Goal: Contribute content: Add original content to the website for others to see

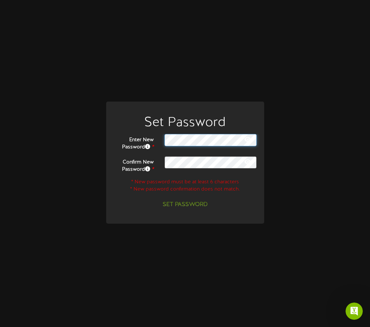
click at [186, 166] on div "Enter New Password * Confirm New Password * * New password must be at least 6 c…" at bounding box center [185, 172] width 144 height 77
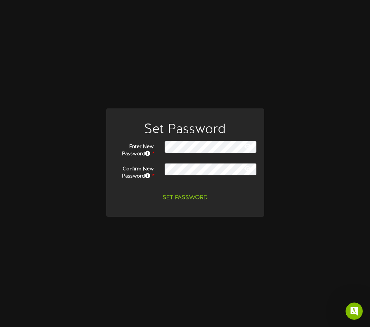
click at [248, 145] on icon at bounding box center [247, 146] width 6 height 6
click at [179, 196] on button "Set Password" at bounding box center [185, 198] width 54 height 13
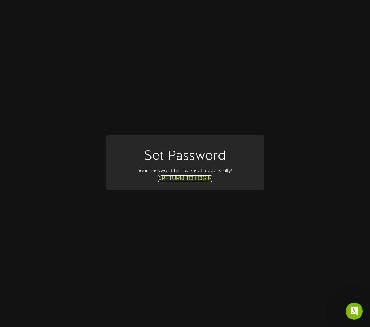
click at [200, 179] on link "Return to Login" at bounding box center [185, 178] width 54 height 6
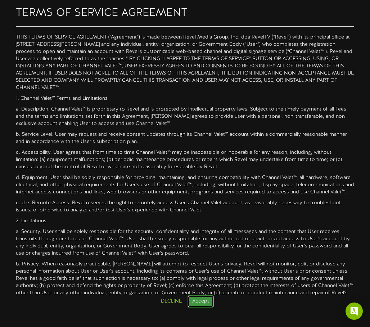
click at [206, 303] on button "Accept" at bounding box center [201, 301] width 26 height 12
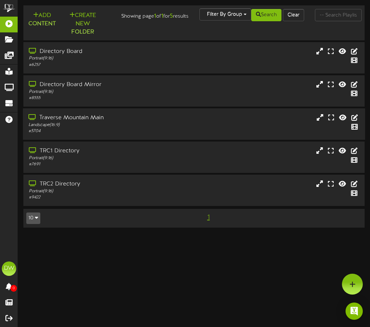
click at [105, 118] on div "Traverse Mountain Main" at bounding box center [94, 118] width 132 height 8
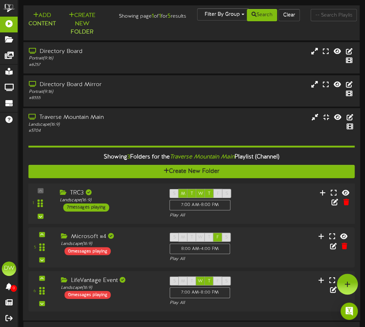
click at [298, 126] on div "Traverse Mountain Main Landscape ( 16:9 ) # 5704" at bounding box center [191, 123] width 337 height 21
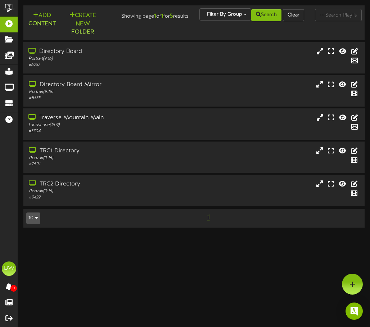
click at [80, 54] on div "Directory Board" at bounding box center [94, 51] width 132 height 8
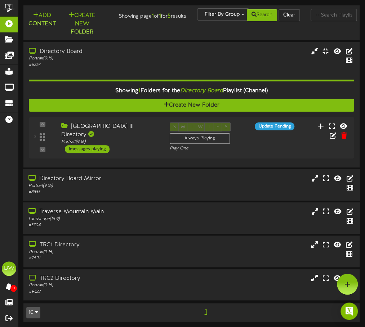
scroll to position [1, 0]
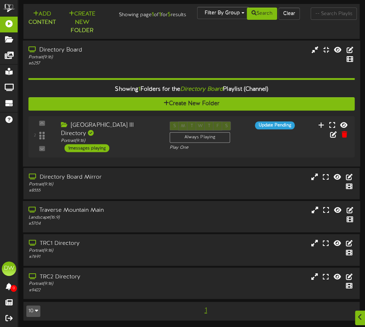
click at [214, 52] on div "Directory Board Portrait ( 9:16 ) # 6257" at bounding box center [191, 56] width 337 height 21
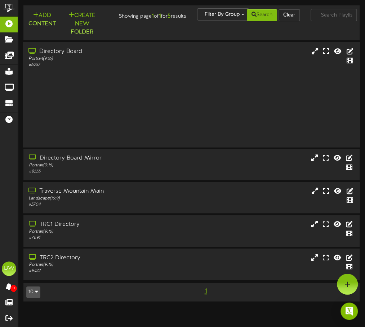
scroll to position [0, 0]
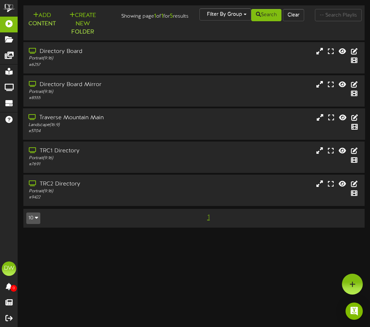
click at [160, 115] on div "Traverse Mountain Main Landscape ( 16:9 ) # 5704" at bounding box center [94, 124] width 143 height 21
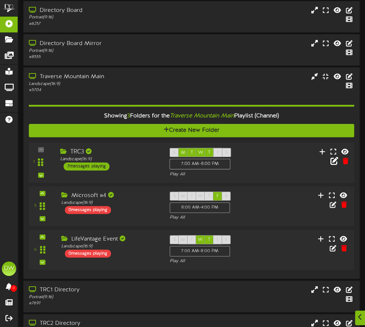
scroll to position [41, 0]
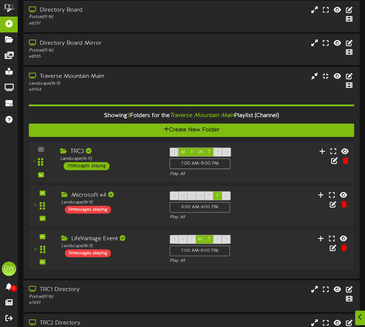
click at [100, 163] on div "7 messages playing" at bounding box center [87, 166] width 46 height 8
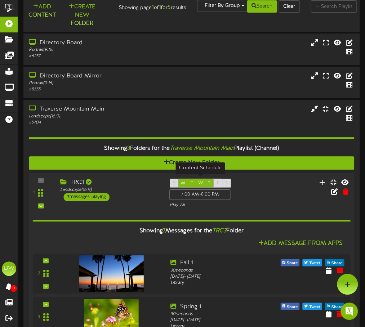
scroll to position [0, 0]
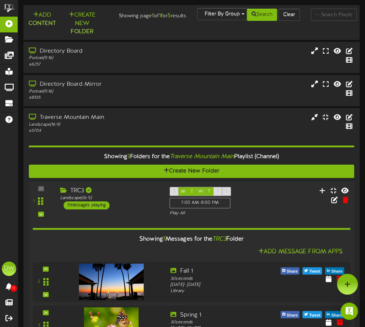
click at [94, 204] on div "7 messages playing" at bounding box center [87, 205] width 46 height 8
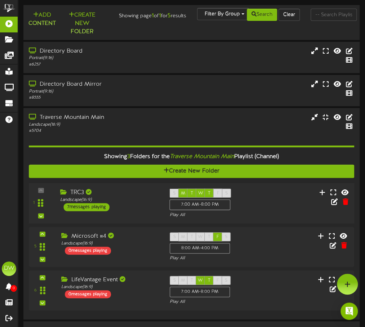
click at [81, 204] on div "7 messages playing" at bounding box center [87, 207] width 46 height 8
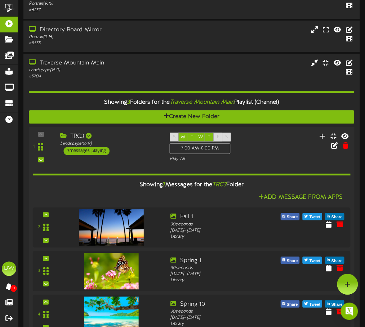
scroll to position [54, 0]
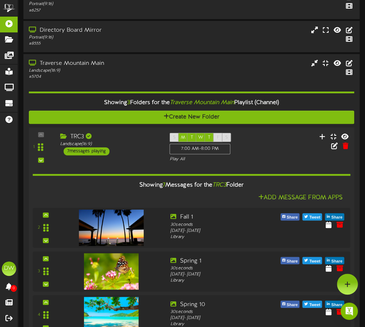
click at [252, 139] on div "1 TRC3 (" at bounding box center [191, 147] width 328 height 30
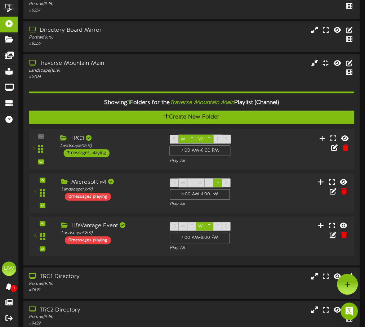
click at [252, 139] on div "1 TRC3 (" at bounding box center [191, 149] width 328 height 30
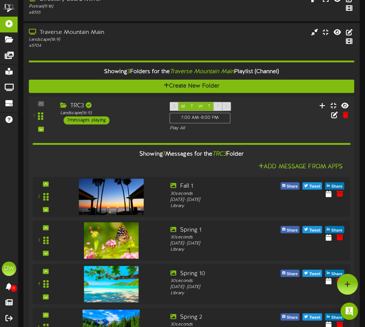
scroll to position [0, 0]
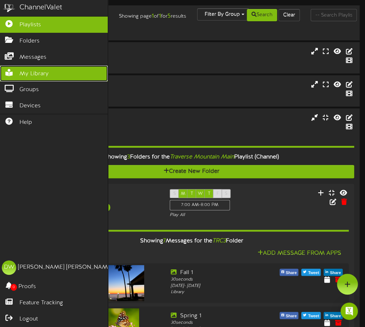
click at [42, 73] on span "My Library" at bounding box center [33, 74] width 29 height 8
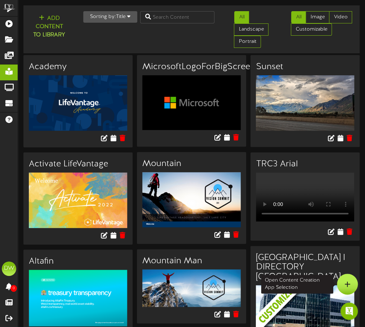
click at [349, 287] on icon at bounding box center [347, 284] width 6 height 6
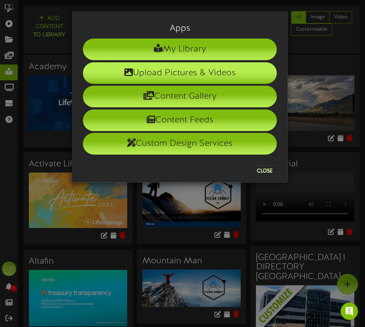
click at [209, 72] on li "Upload Pictures & Videos" at bounding box center [180, 73] width 194 height 22
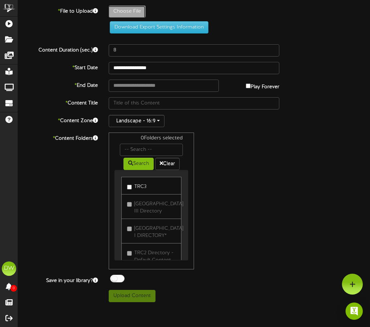
type input "**********"
type input "LifeVantageLEDDisplayImage"
click at [121, 41] on div "**********" at bounding box center [194, 153] width 352 height 297
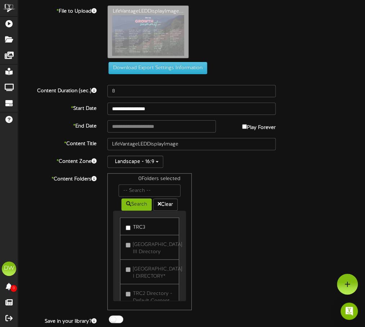
scroll to position [20, 0]
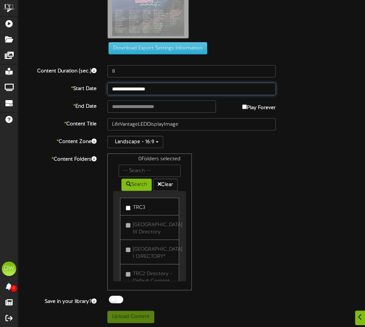
click at [192, 92] on input "**********" at bounding box center [191, 89] width 168 height 12
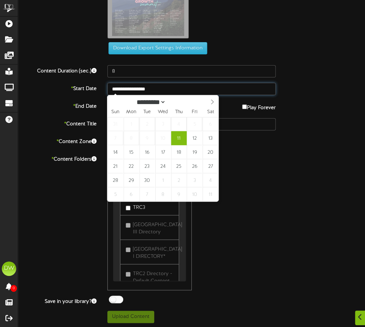
type input "**********"
drag, startPoint x: 196, startPoint y: 139, endPoint x: 193, endPoint y: 136, distance: 4.8
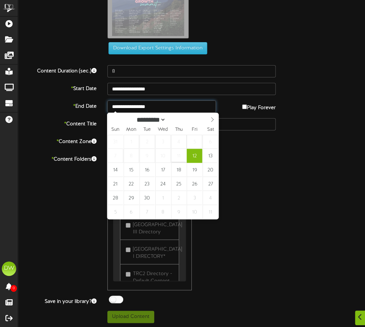
click at [161, 107] on input "**********" at bounding box center [161, 106] width 108 height 12
type input "**********"
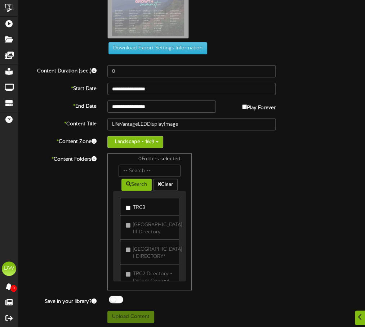
click at [159, 142] on button "Landscape - 16:9" at bounding box center [135, 142] width 56 height 12
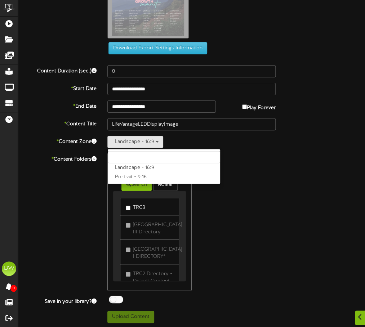
click at [180, 141] on div "Landscape - 16:9 Landscape - 16:9 Portrait - 9:16" at bounding box center [191, 142] width 168 height 12
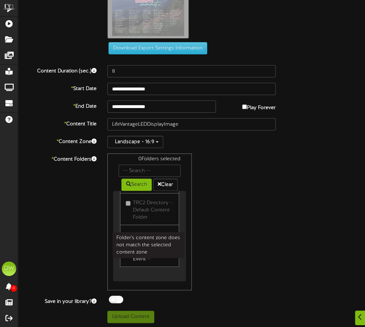
scroll to position [0, 0]
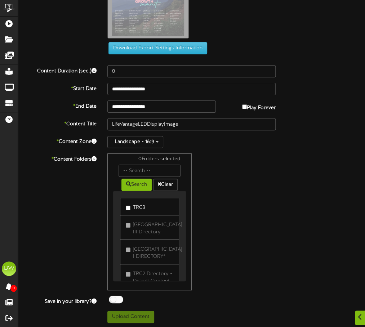
click at [130, 203] on label "TRC3" at bounding box center [135, 207] width 19 height 10
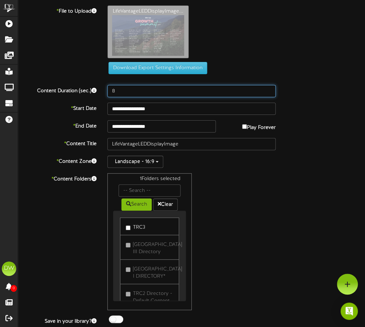
drag, startPoint x: 162, startPoint y: 91, endPoint x: 255, endPoint y: 91, distance: 92.2
click at [255, 91] on input "8" at bounding box center [191, 91] width 168 height 12
click at [269, 90] on input "9" at bounding box center [191, 91] width 168 height 12
click at [269, 89] on input "22" at bounding box center [191, 91] width 168 height 12
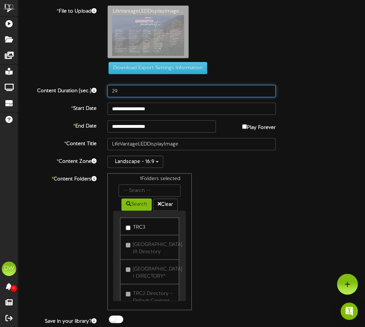
click at [269, 89] on input "29" at bounding box center [191, 91] width 168 height 12
type input "30"
click at [269, 89] on input "30" at bounding box center [191, 91] width 168 height 12
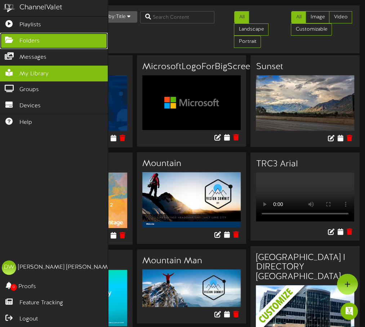
click at [11, 40] on icon at bounding box center [9, 38] width 18 height 5
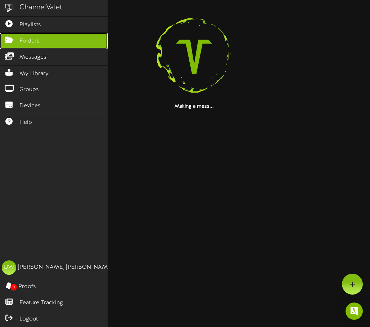
drag, startPoint x: 11, startPoint y: 40, endPoint x: 219, endPoint y: 111, distance: 220.4
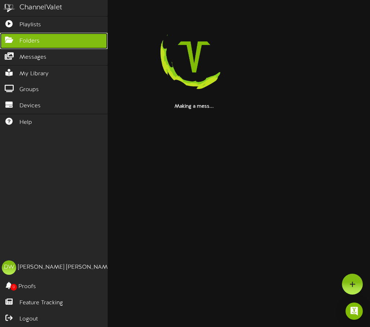
click at [219, 110] on html "ChannelValet Playlists Folders Messages My Library Groups Devices Help DW Danie…" at bounding box center [185, 55] width 370 height 110
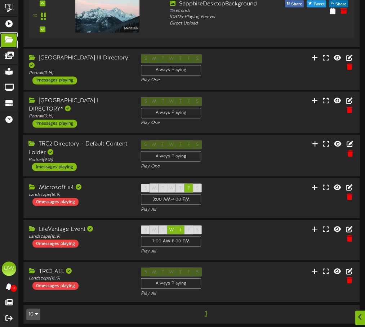
scroll to position [415, 0]
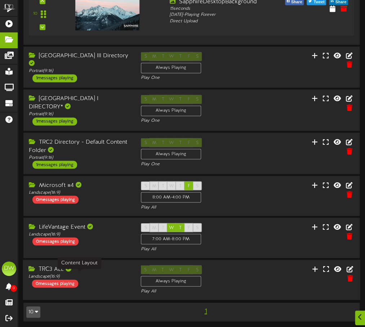
click at [91, 274] on div "Landscape ( 16:9 )" at bounding box center [79, 276] width 102 height 6
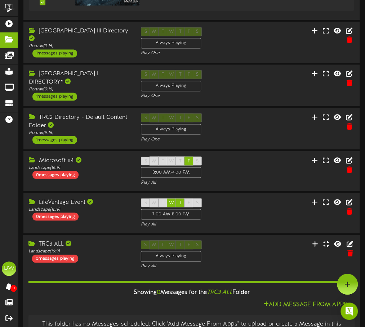
scroll to position [438, 0]
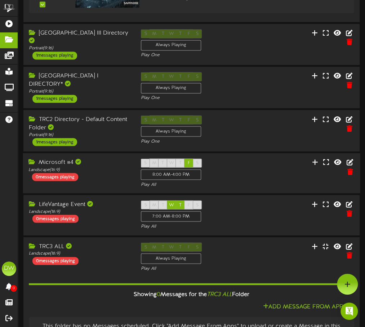
click at [237, 168] on div "S M T W T F S 8:00 AM - 4:00 PM Play All" at bounding box center [191, 173] width 112 height 30
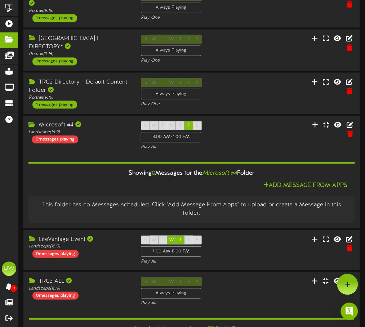
scroll to position [475, 0]
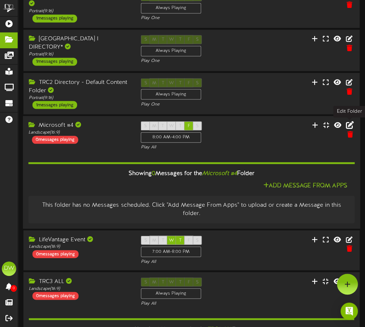
click at [352, 123] on icon at bounding box center [349, 125] width 8 height 8
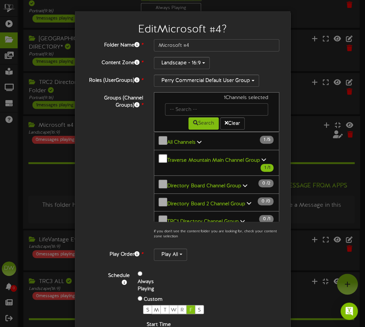
click at [303, 16] on div "Edit Microsoft #4 ? Folder Name * Microsoft #4 Content Zone * Landscape - 16:9 *" at bounding box center [182, 163] width 365 height 327
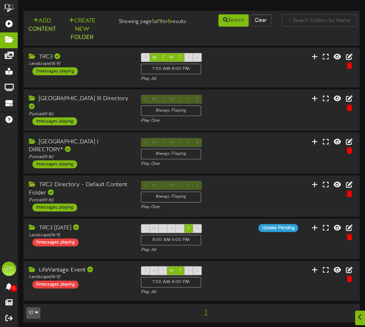
scroll to position [1, 0]
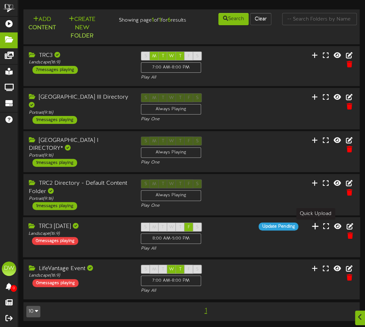
click at [313, 225] on icon at bounding box center [314, 226] width 7 height 8
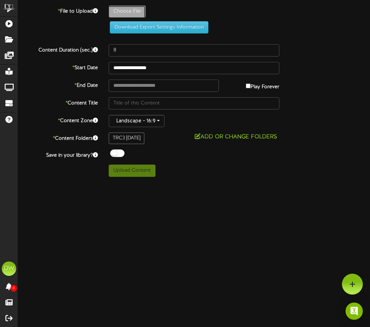
type input "**********"
type input "LifeVantageLEDDisplayImage"
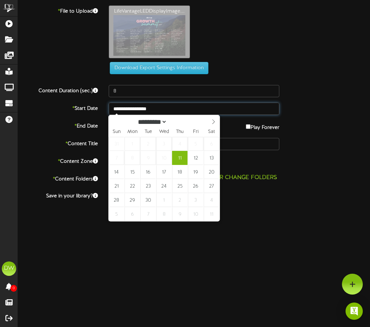
click at [170, 107] on input "**********" at bounding box center [194, 109] width 171 height 12
type input "**********"
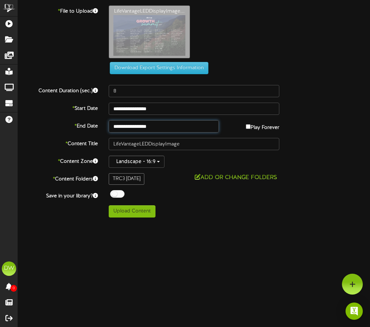
click at [144, 124] on input "**********" at bounding box center [164, 126] width 110 height 12
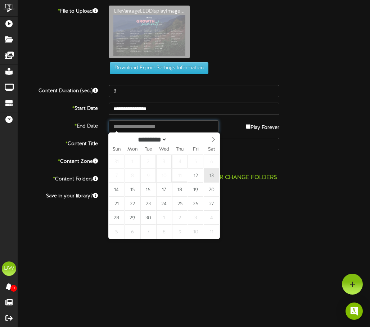
type input "**********"
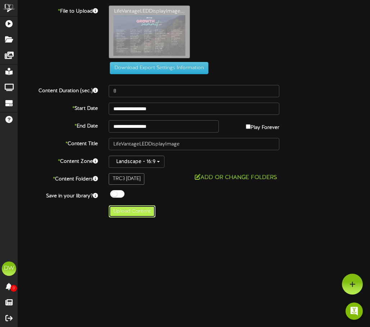
click at [144, 212] on button "Upload Content" at bounding box center [132, 211] width 47 height 12
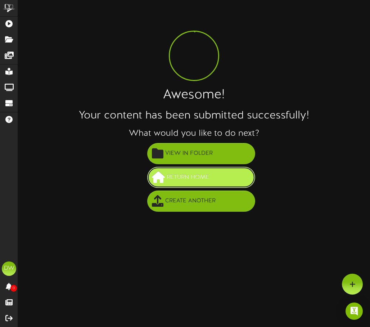
click at [235, 183] on button "Return Home" at bounding box center [201, 177] width 108 height 21
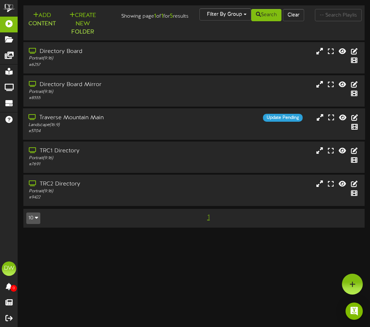
click at [135, 123] on div "Landscape ( 16:9 )" at bounding box center [94, 125] width 132 height 6
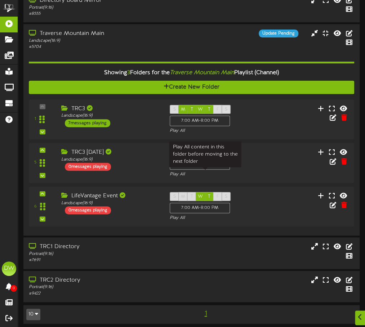
scroll to position [87, 0]
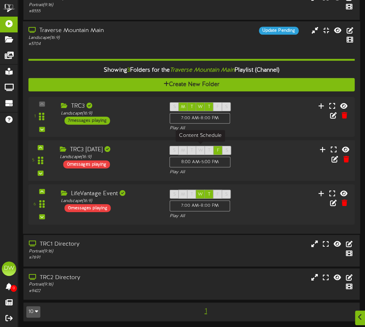
click at [187, 159] on div "8:00 AM - 5:00 PM" at bounding box center [199, 162] width 61 height 11
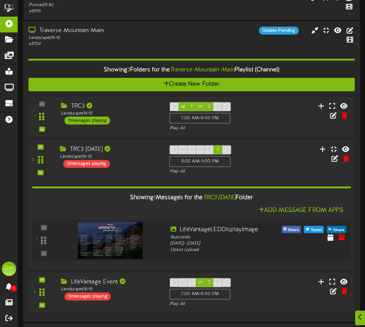
scroll to position [116, 0]
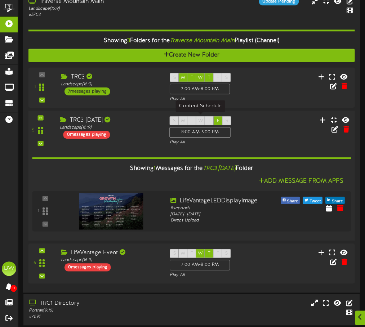
click at [203, 132] on div "8:00 AM - 5:00 PM" at bounding box center [199, 132] width 61 height 11
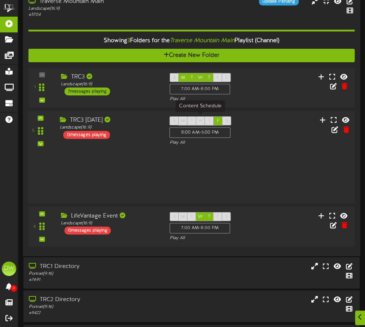
scroll to position [87, 0]
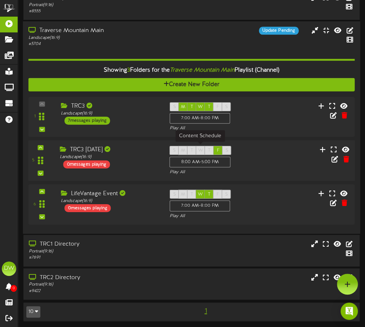
click at [185, 160] on div "8:00 AM - 5:00 PM" at bounding box center [199, 162] width 61 height 11
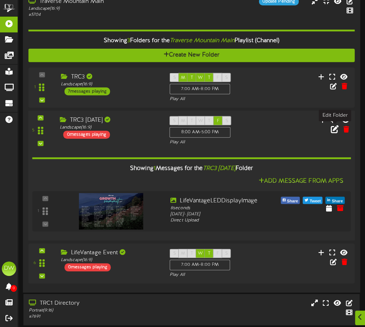
click at [333, 129] on icon at bounding box center [334, 129] width 8 height 8
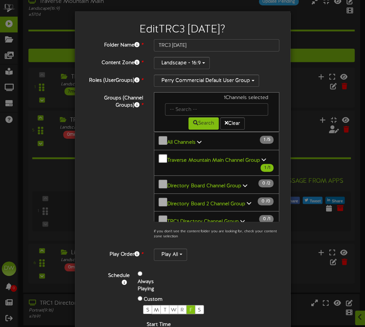
click at [189, 253] on div "Play All" at bounding box center [217, 254] width 126 height 12
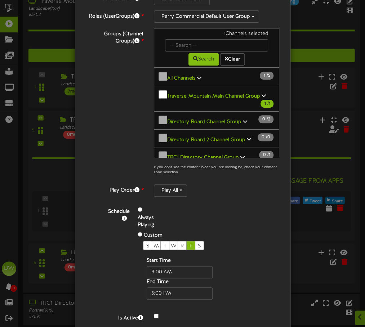
scroll to position [68, 0]
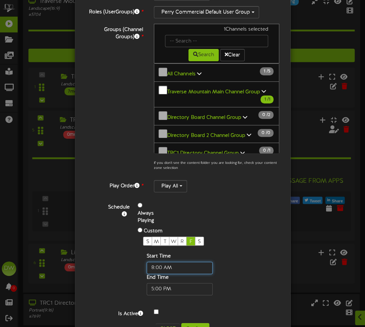
click at [150, 262] on input "text" at bounding box center [180, 268] width 66 height 12
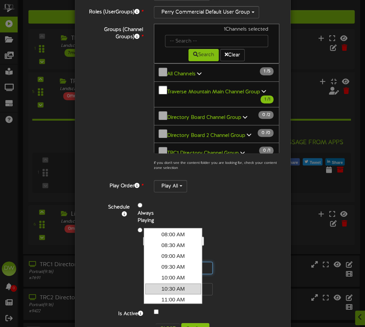
scroll to position [157, 0]
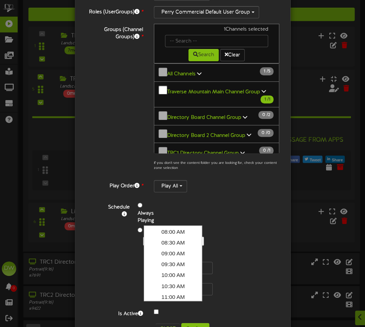
click at [212, 239] on div "S M T W R F S Start Time End Time" at bounding box center [191, 266] width 96 height 59
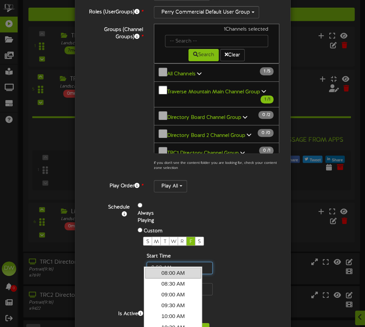
click at [150, 262] on input "text" at bounding box center [180, 268] width 66 height 12
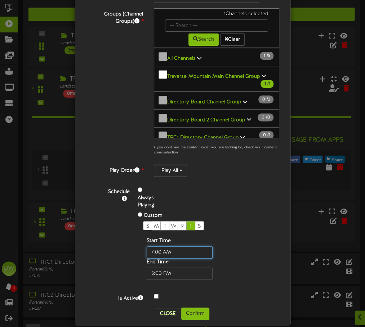
scroll to position [85, 0]
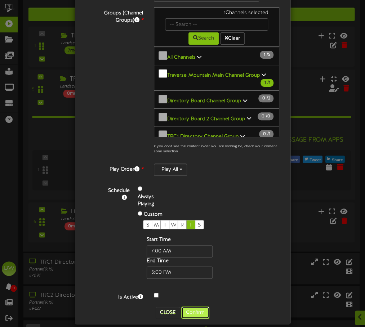
type input "07:00 AM"
click at [193, 306] on button "Confirm" at bounding box center [195, 312] width 28 height 12
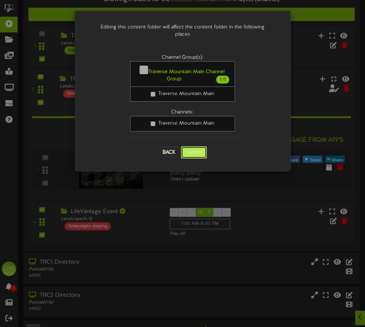
click at [200, 146] on button "Submit" at bounding box center [194, 152] width 26 height 12
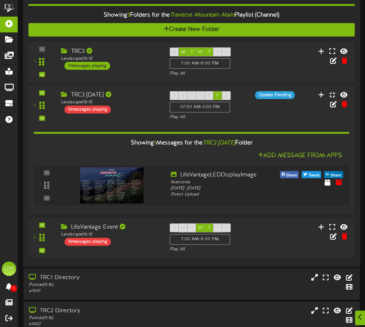
scroll to position [149, 0]
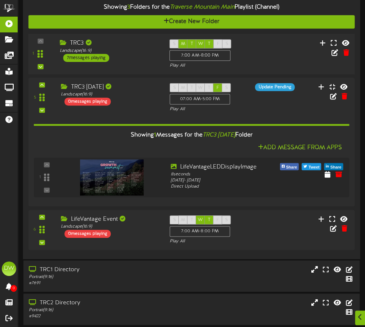
click at [279, 53] on div "1 TRC3 (" at bounding box center [191, 54] width 329 height 30
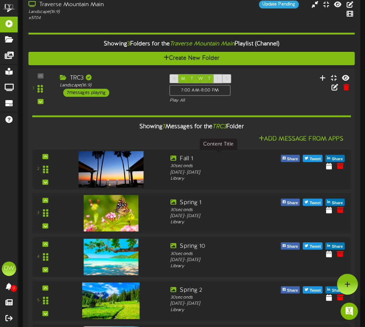
scroll to position [77, 0]
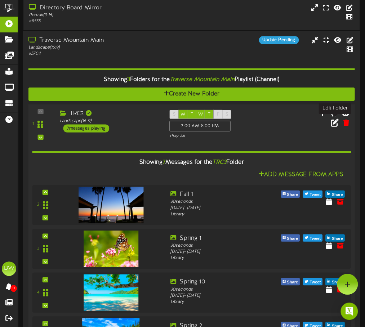
click at [331, 126] on icon at bounding box center [334, 122] width 8 height 8
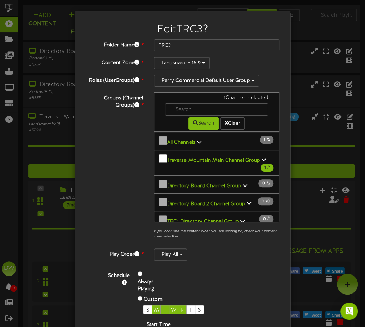
scroll to position [85, 0]
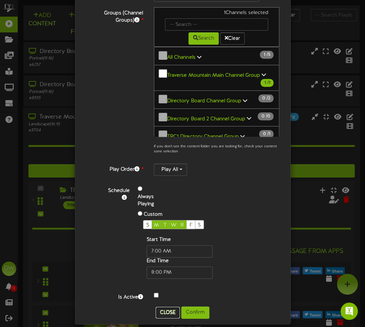
click at [165, 307] on button "Close" at bounding box center [168, 313] width 24 height 12
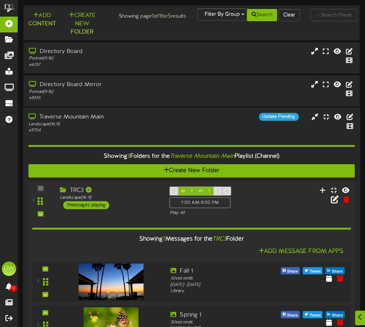
scroll to position [34, 0]
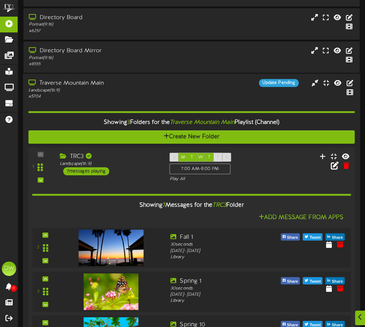
click at [296, 200] on div "Showing 7 Messages for the TRC3 Folder" at bounding box center [191, 204] width 329 height 15
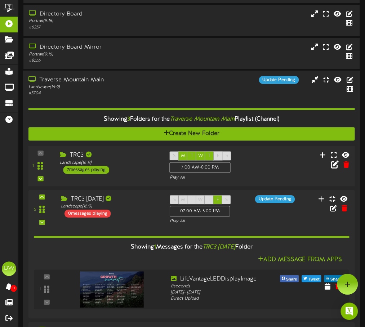
scroll to position [37, 0]
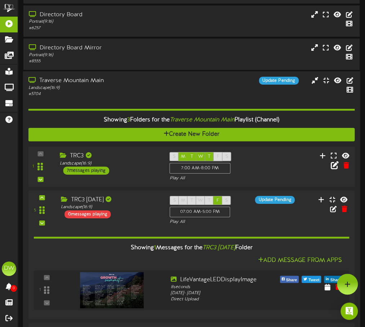
click at [284, 167] on div "1 TRC3 (" at bounding box center [191, 167] width 329 height 30
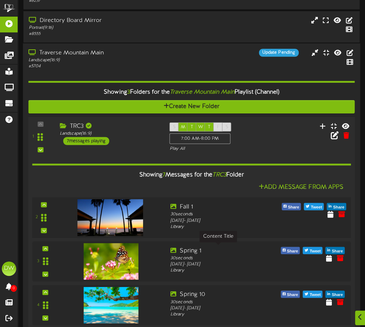
scroll to position [64, 0]
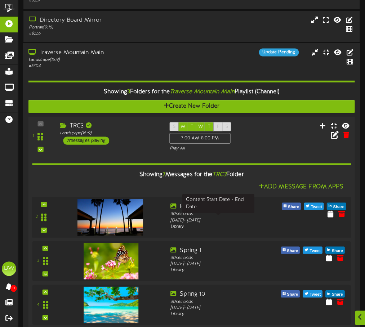
click at [232, 222] on div "[DATE] - [DATE]" at bounding box center [218, 220] width 96 height 6
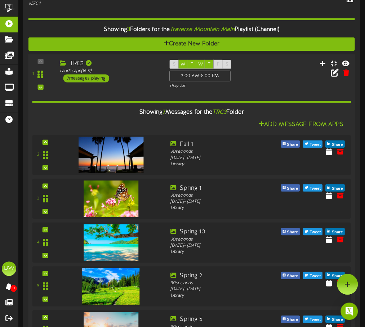
scroll to position [90, 0]
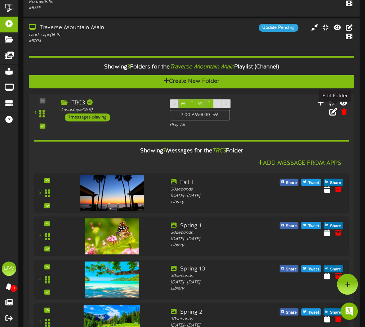
click at [333, 109] on icon at bounding box center [333, 112] width 8 height 8
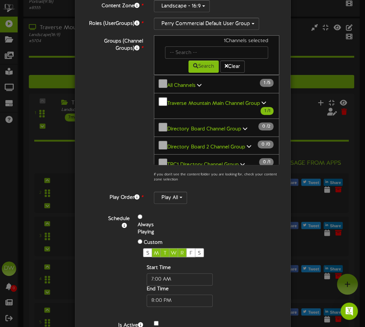
scroll to position [85, 0]
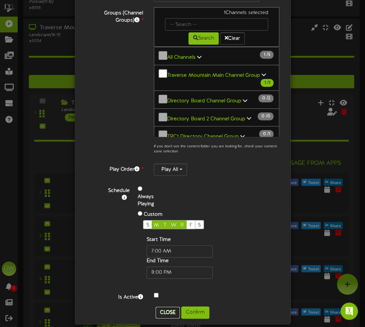
click at [163, 307] on button "Close" at bounding box center [168, 313] width 24 height 12
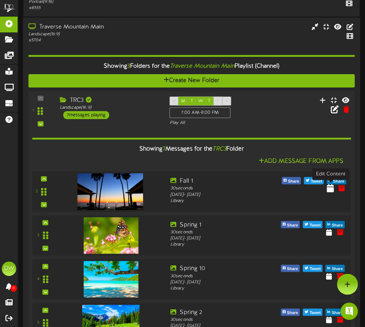
click at [329, 189] on icon at bounding box center [330, 188] width 7 height 8
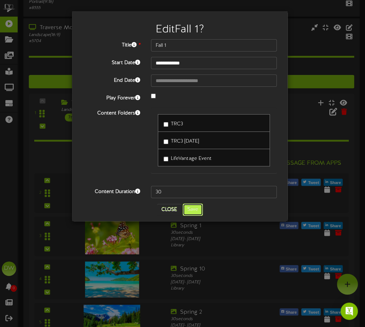
click at [197, 208] on button "Save" at bounding box center [193, 209] width 20 height 12
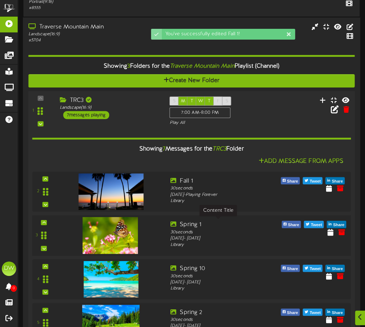
scroll to position [126, 0]
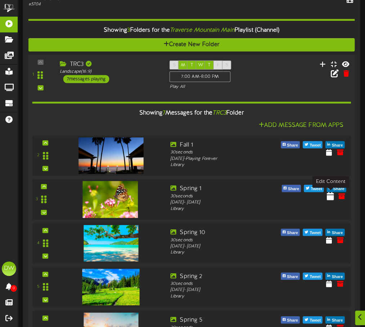
click at [328, 197] on icon at bounding box center [330, 196] width 7 height 8
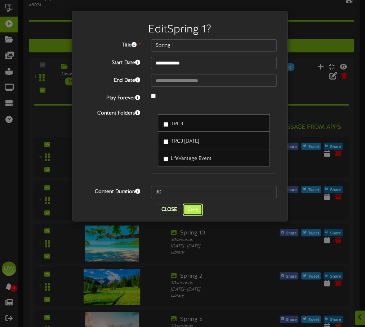
click at [188, 207] on button "Save" at bounding box center [193, 209] width 20 height 12
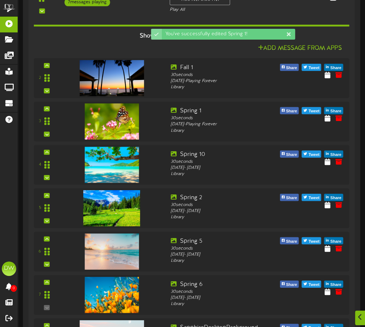
scroll to position [234, 0]
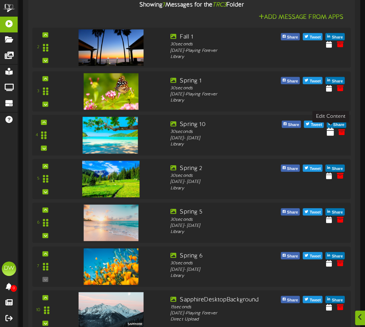
click at [330, 131] on icon at bounding box center [330, 131] width 7 height 8
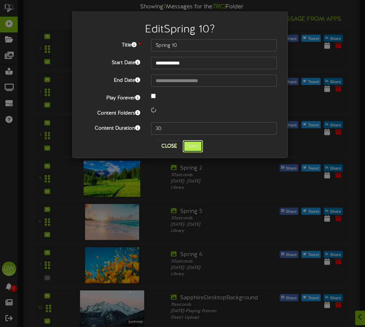
click at [198, 149] on button "Save" at bounding box center [193, 146] width 20 height 12
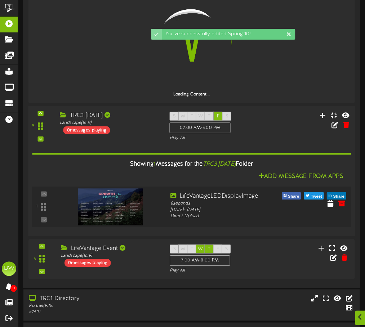
scroll to position [234, 0]
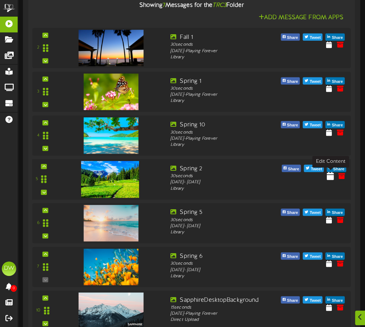
click at [330, 176] on icon at bounding box center [330, 175] width 7 height 8
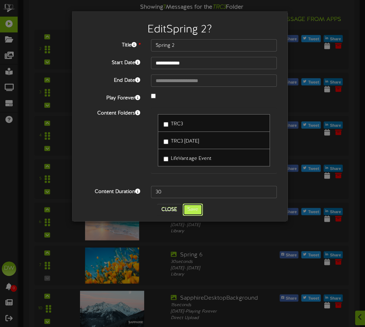
click at [198, 208] on button "Save" at bounding box center [193, 209] width 20 height 12
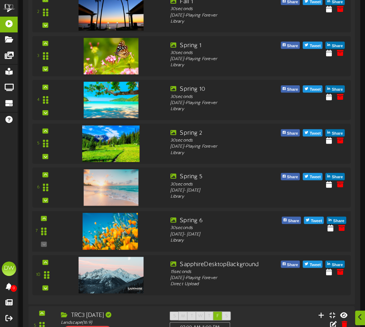
scroll to position [305, 0]
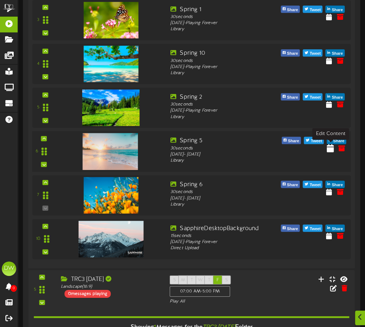
click at [331, 147] on icon at bounding box center [330, 148] width 7 height 8
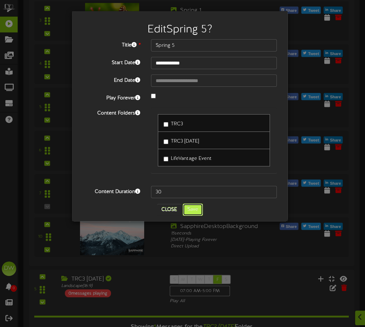
click at [195, 207] on button "Save" at bounding box center [193, 209] width 20 height 12
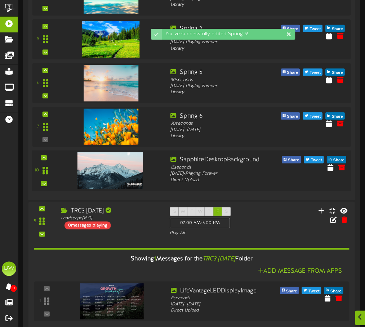
scroll to position [377, 0]
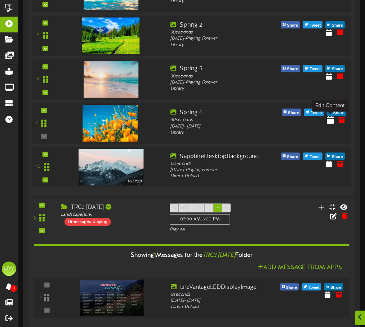
click at [328, 118] on icon at bounding box center [330, 120] width 7 height 8
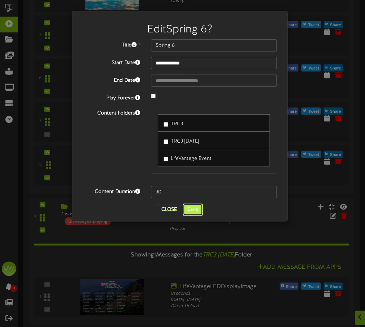
click at [197, 212] on button "Save" at bounding box center [193, 209] width 20 height 12
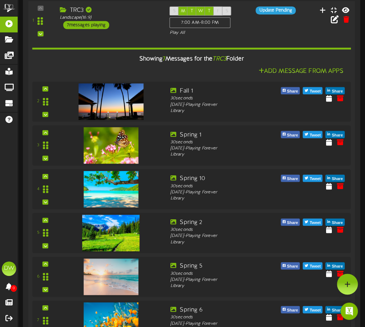
scroll to position [0, 0]
